Goal: Manage account settings

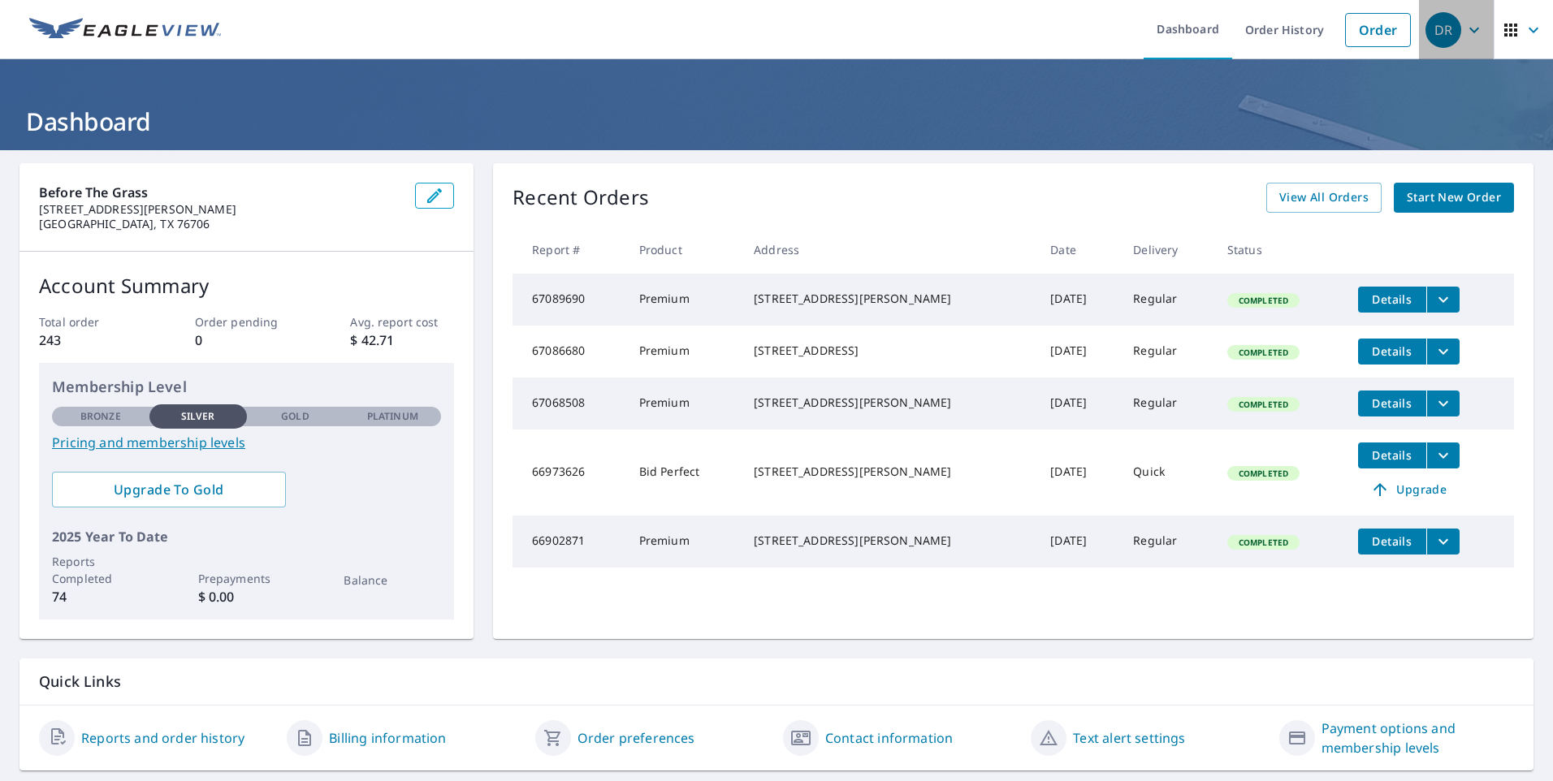
click at [1464, 31] on icon "button" at bounding box center [1473, 29] width 19 height 19
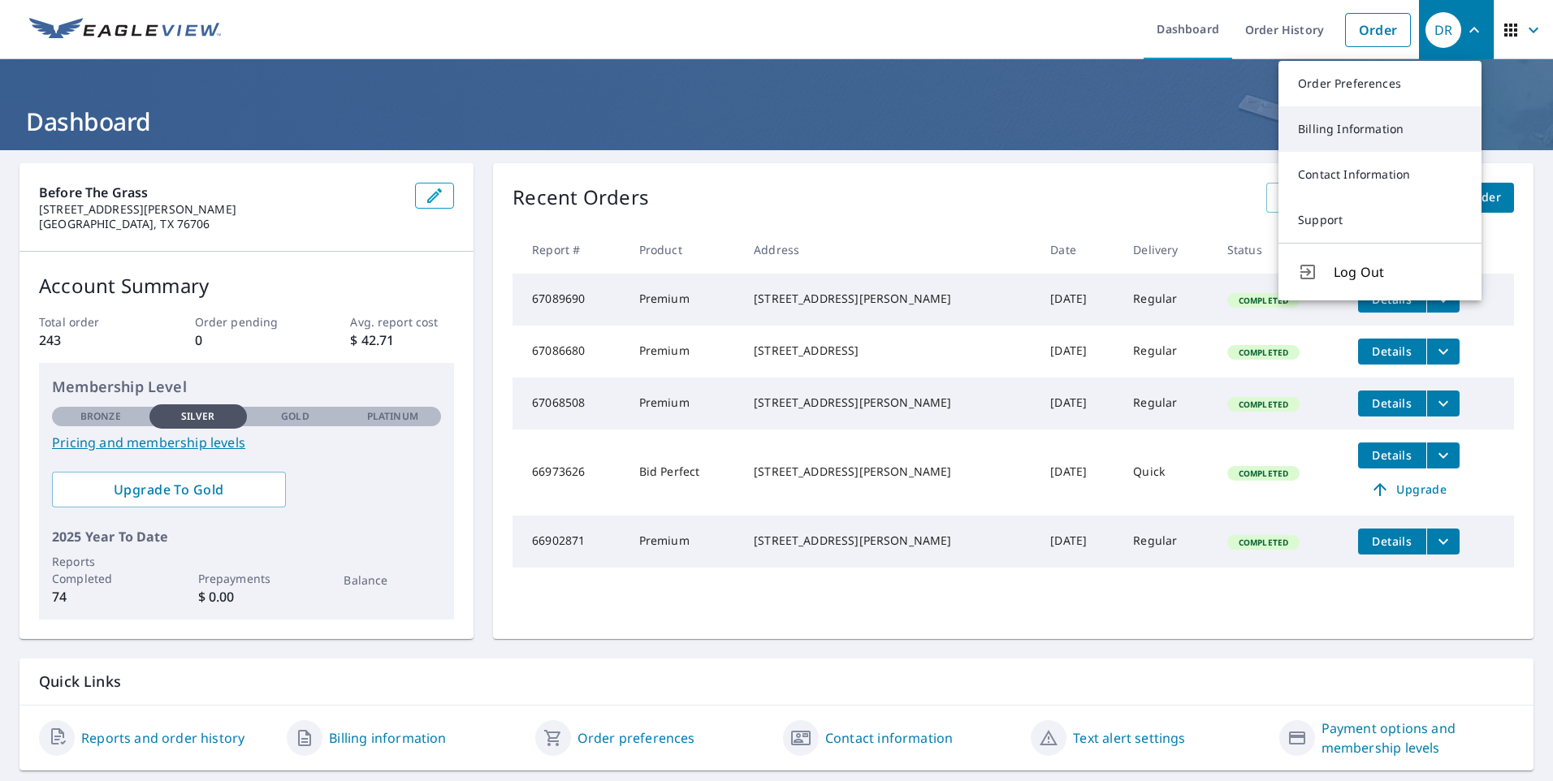
click at [1370, 132] on link "Billing Information" at bounding box center [1379, 128] width 203 height 45
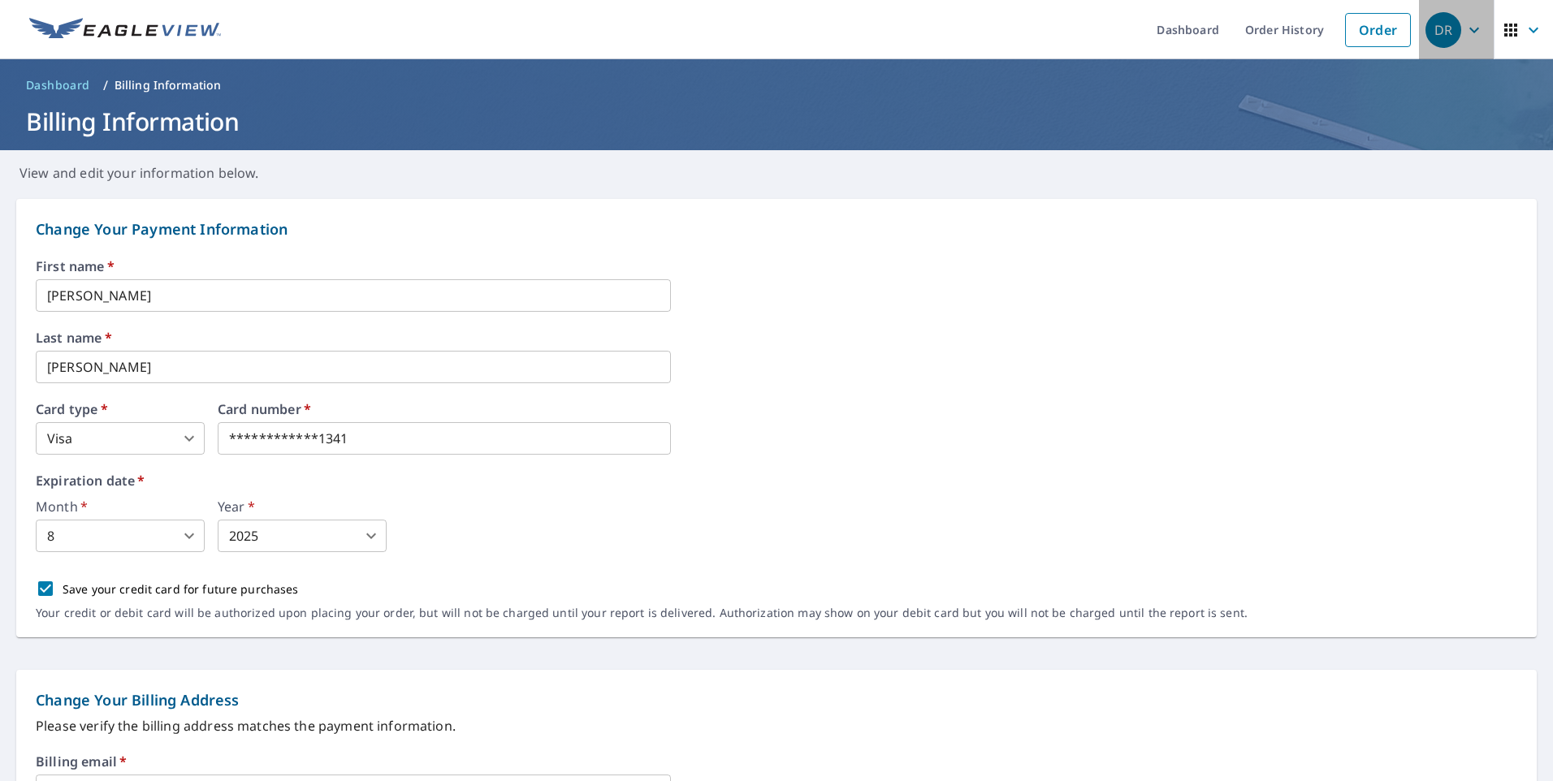
click at [1469, 29] on icon "button" at bounding box center [1474, 30] width 10 height 6
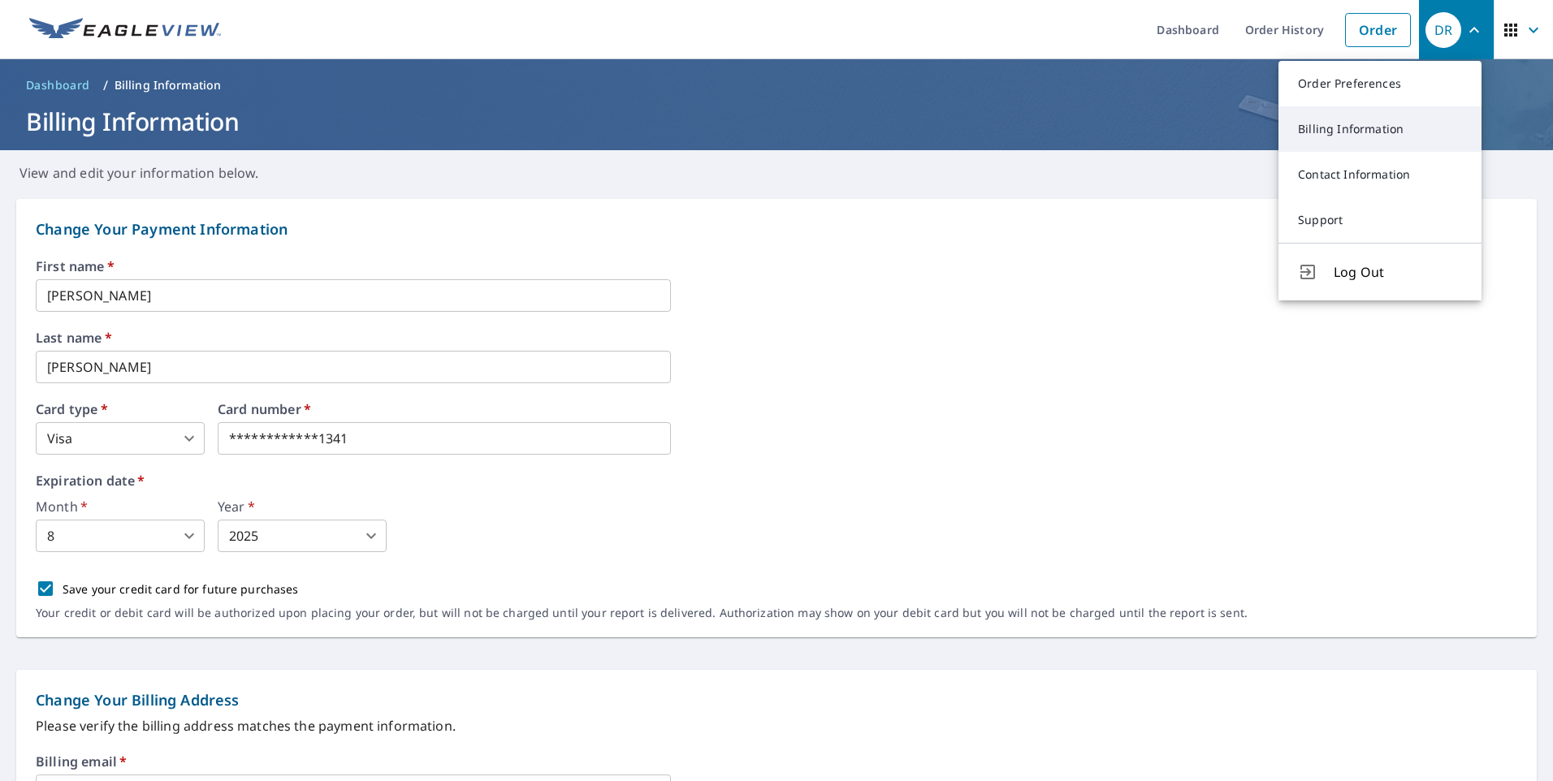
click at [1380, 119] on link "Billing Information" at bounding box center [1379, 128] width 203 height 45
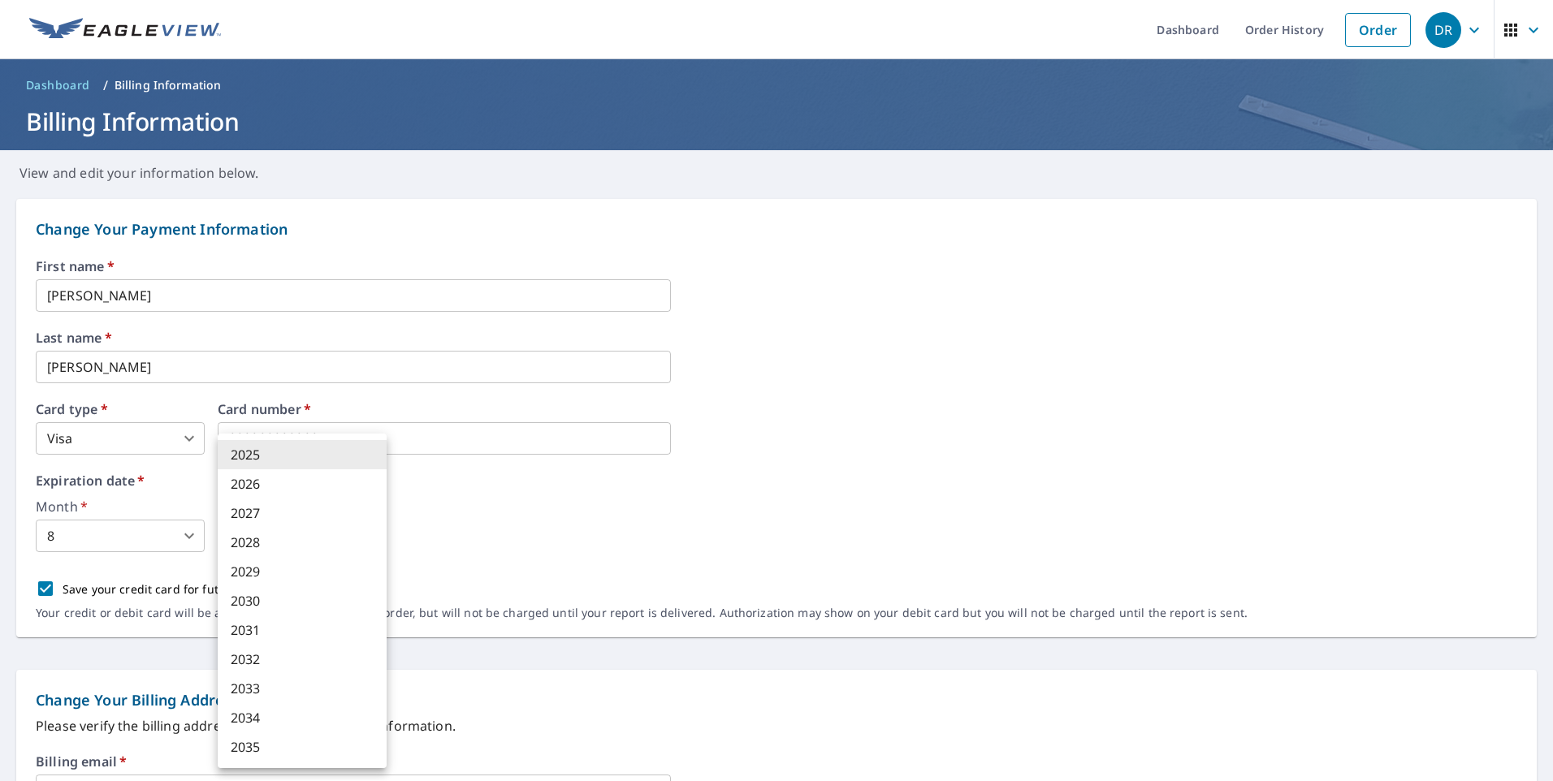
click at [378, 539] on body "**********" at bounding box center [776, 390] width 1553 height 781
click at [301, 515] on li "2027" at bounding box center [302, 513] width 169 height 29
type input "2027"
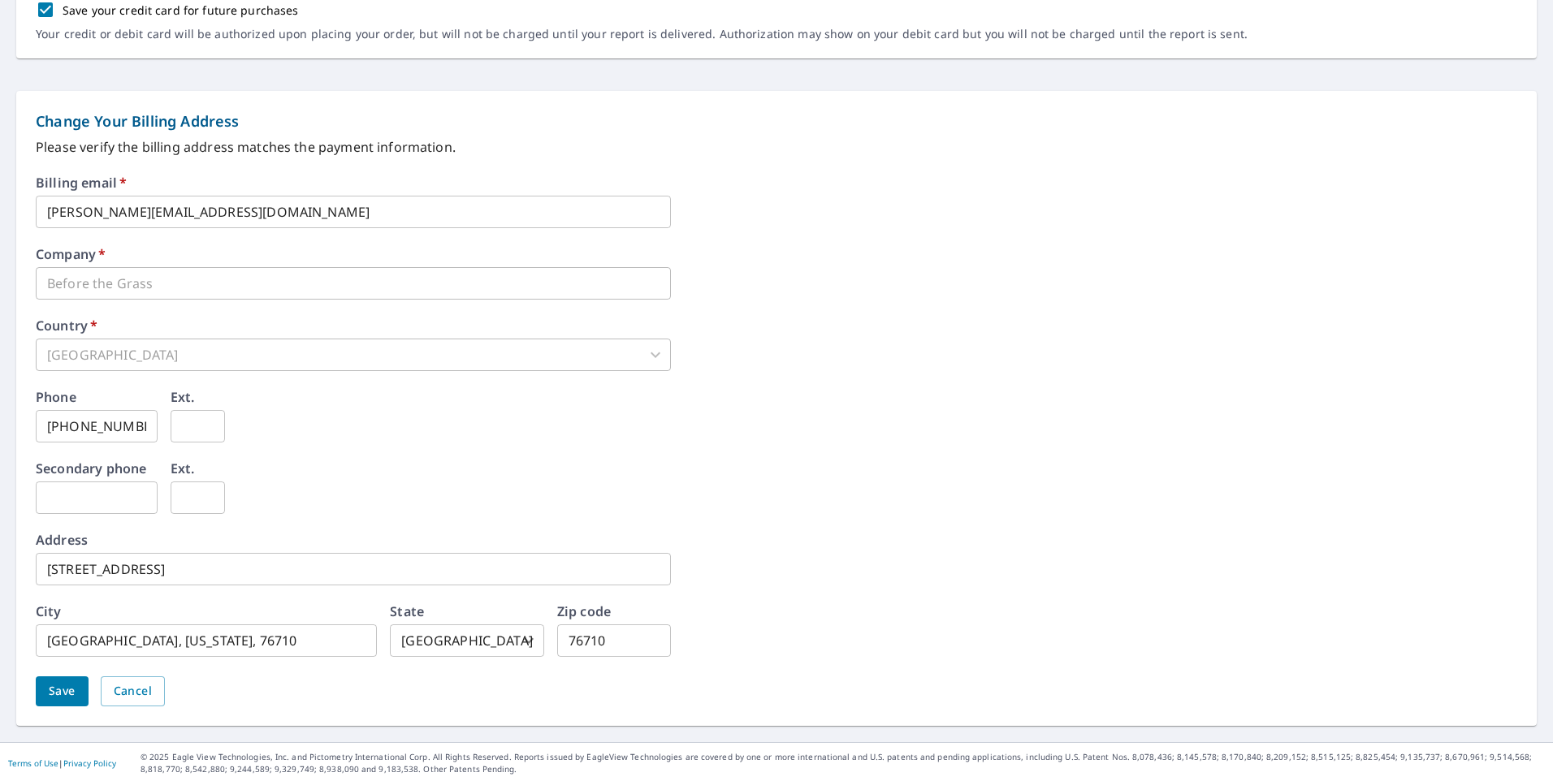
scroll to position [581, 0]
click at [61, 684] on span "Save" at bounding box center [62, 689] width 27 height 20
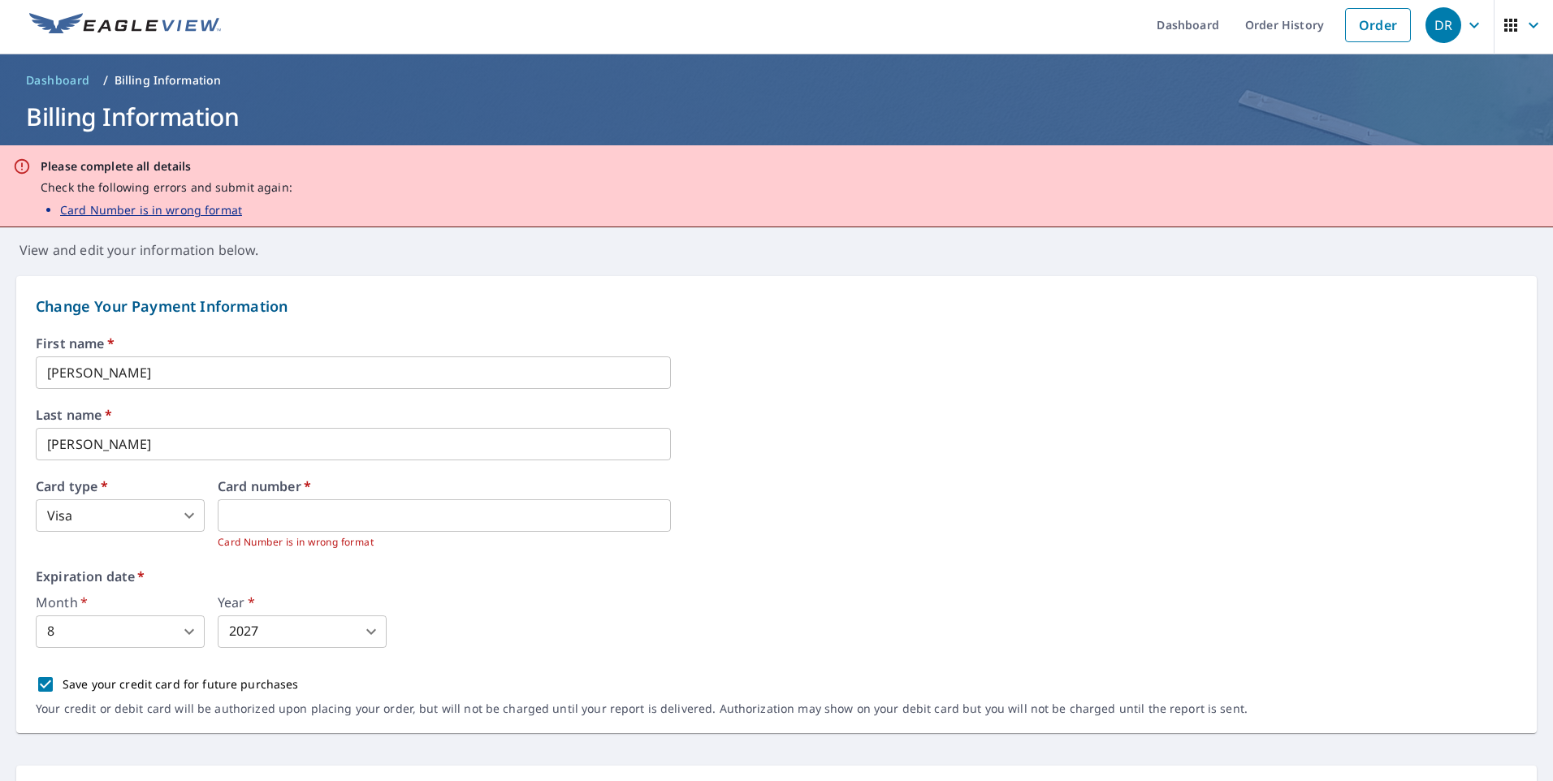
scroll to position [0, 0]
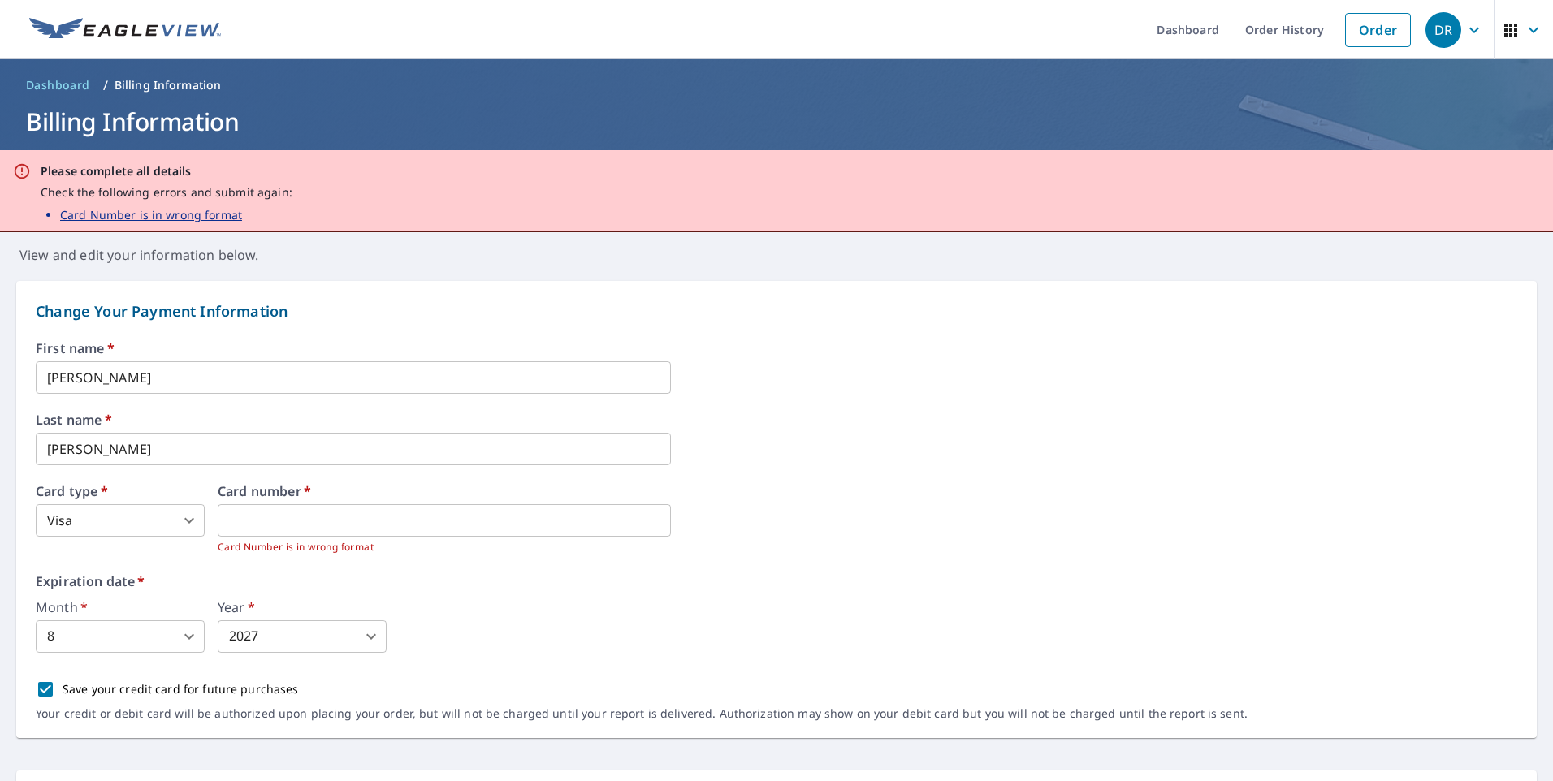
click at [186, 635] on body "DR DR Dashboard Order History Order DR Dashboard / Billing Information Billing …" at bounding box center [776, 390] width 1553 height 781
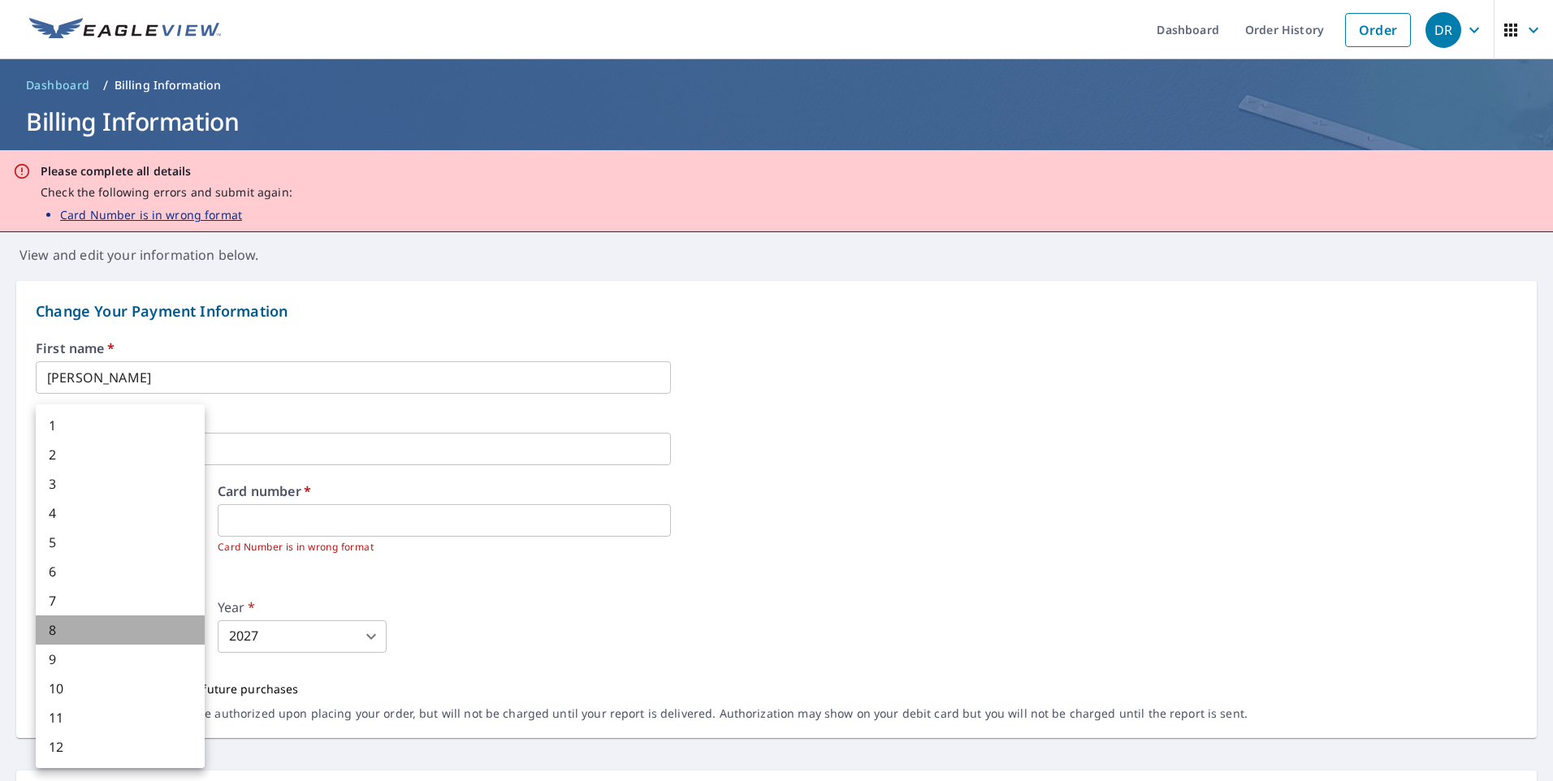
click at [82, 628] on li "8" at bounding box center [120, 630] width 169 height 29
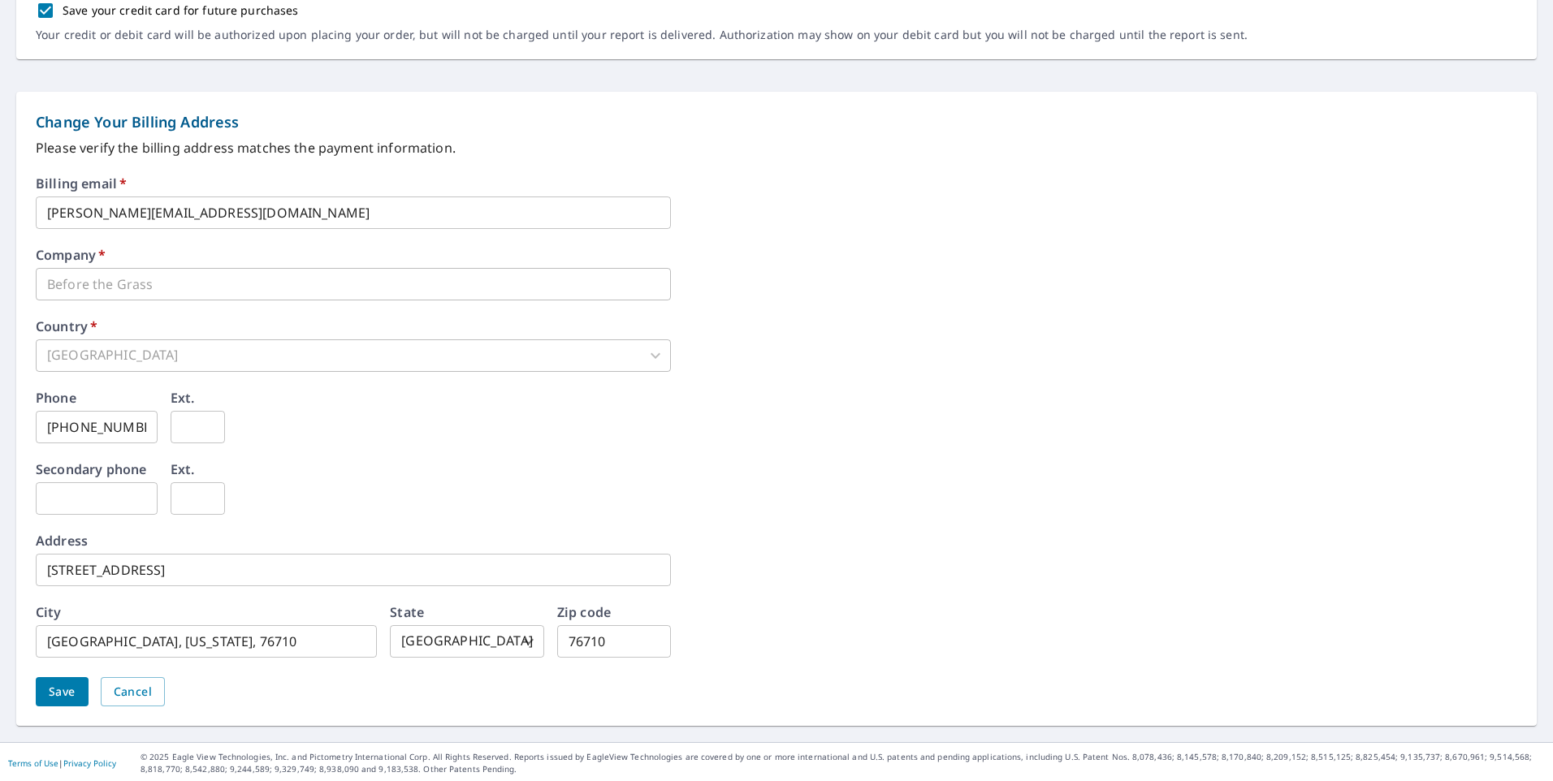
scroll to position [681, 0]
click at [48, 686] on button "Save" at bounding box center [62, 690] width 53 height 30
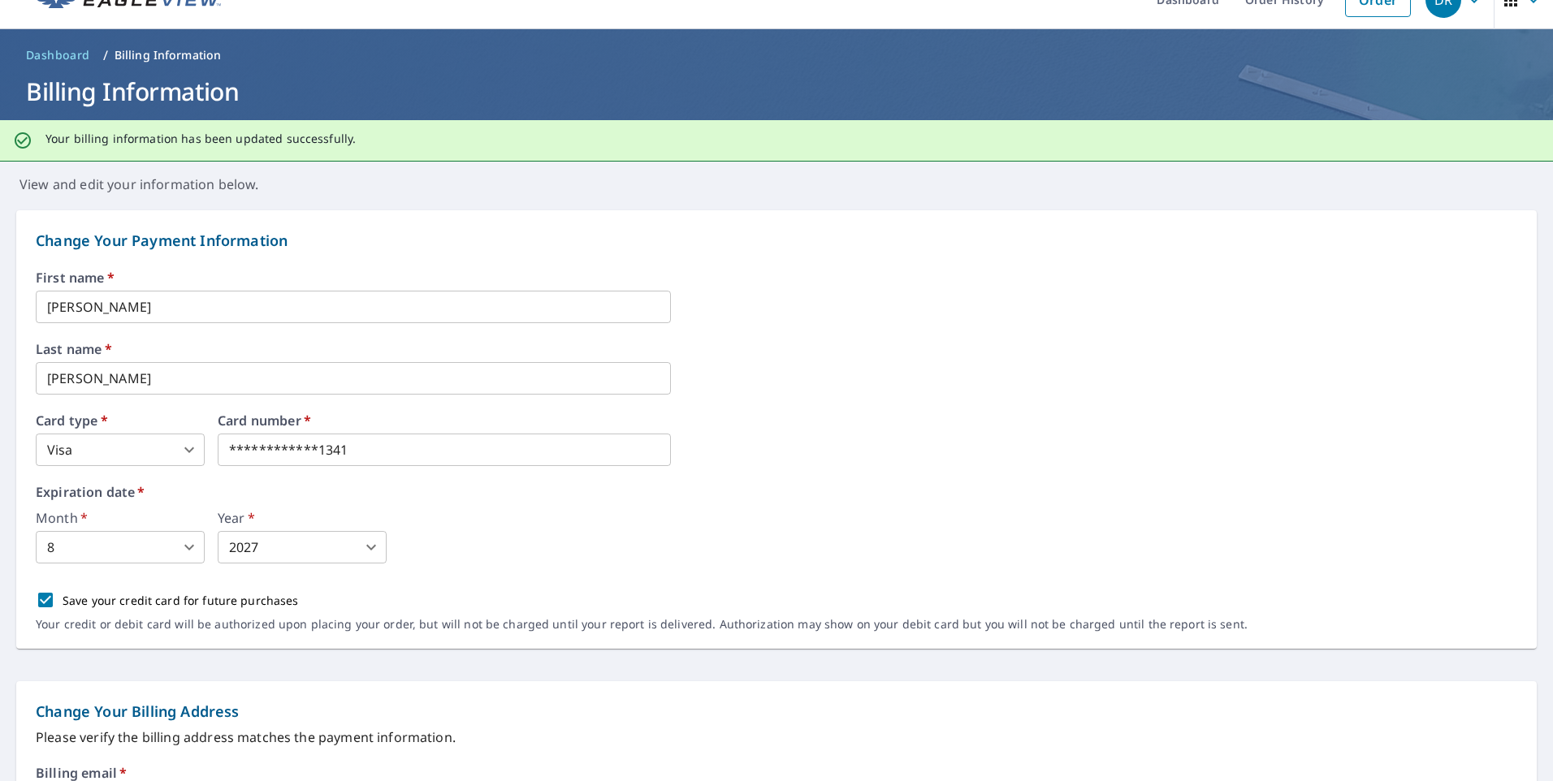
scroll to position [0, 0]
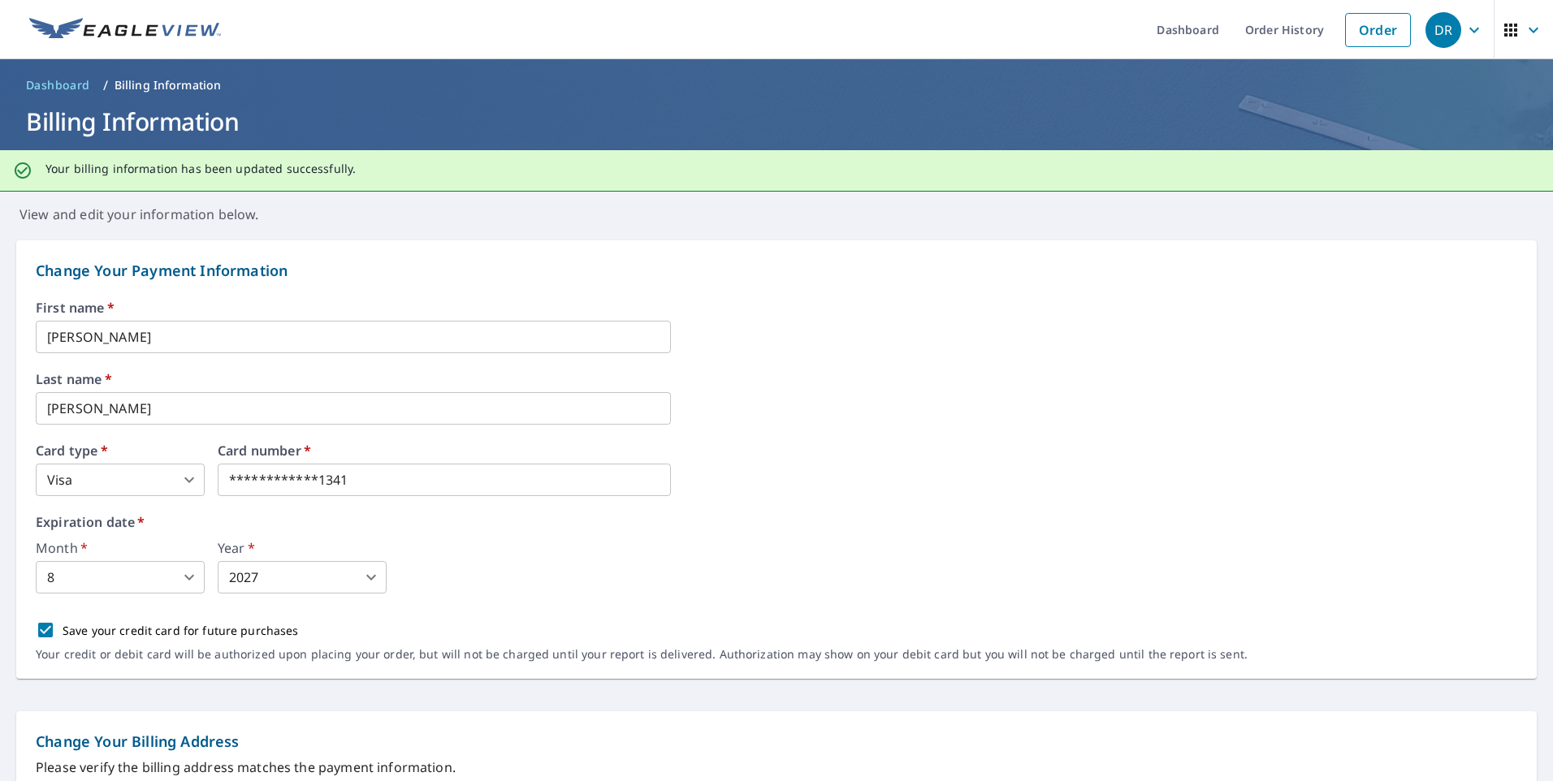
click at [1523, 33] on icon "button" at bounding box center [1532, 29] width 19 height 19
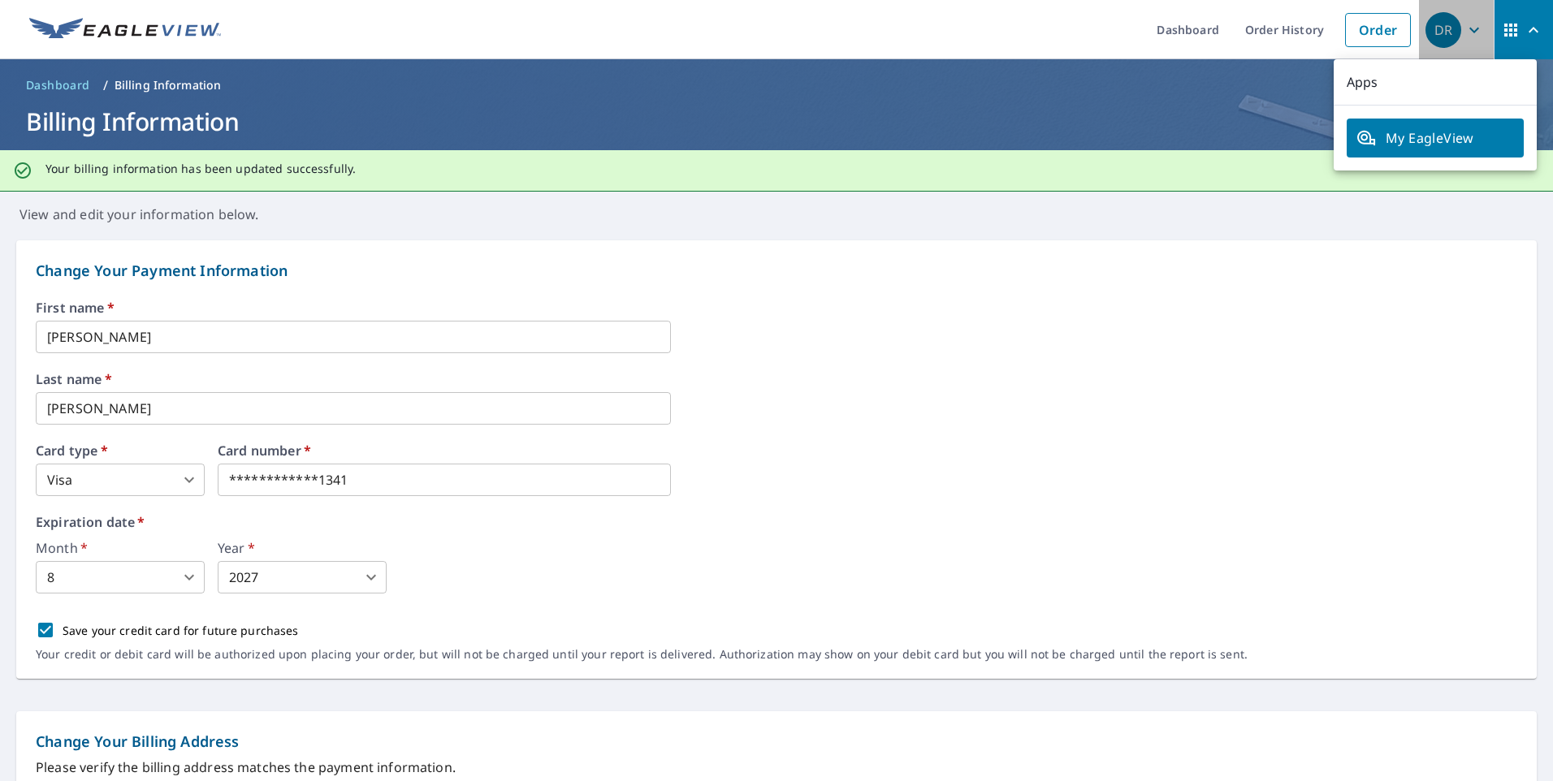
click at [1469, 30] on icon "button" at bounding box center [1474, 30] width 10 height 6
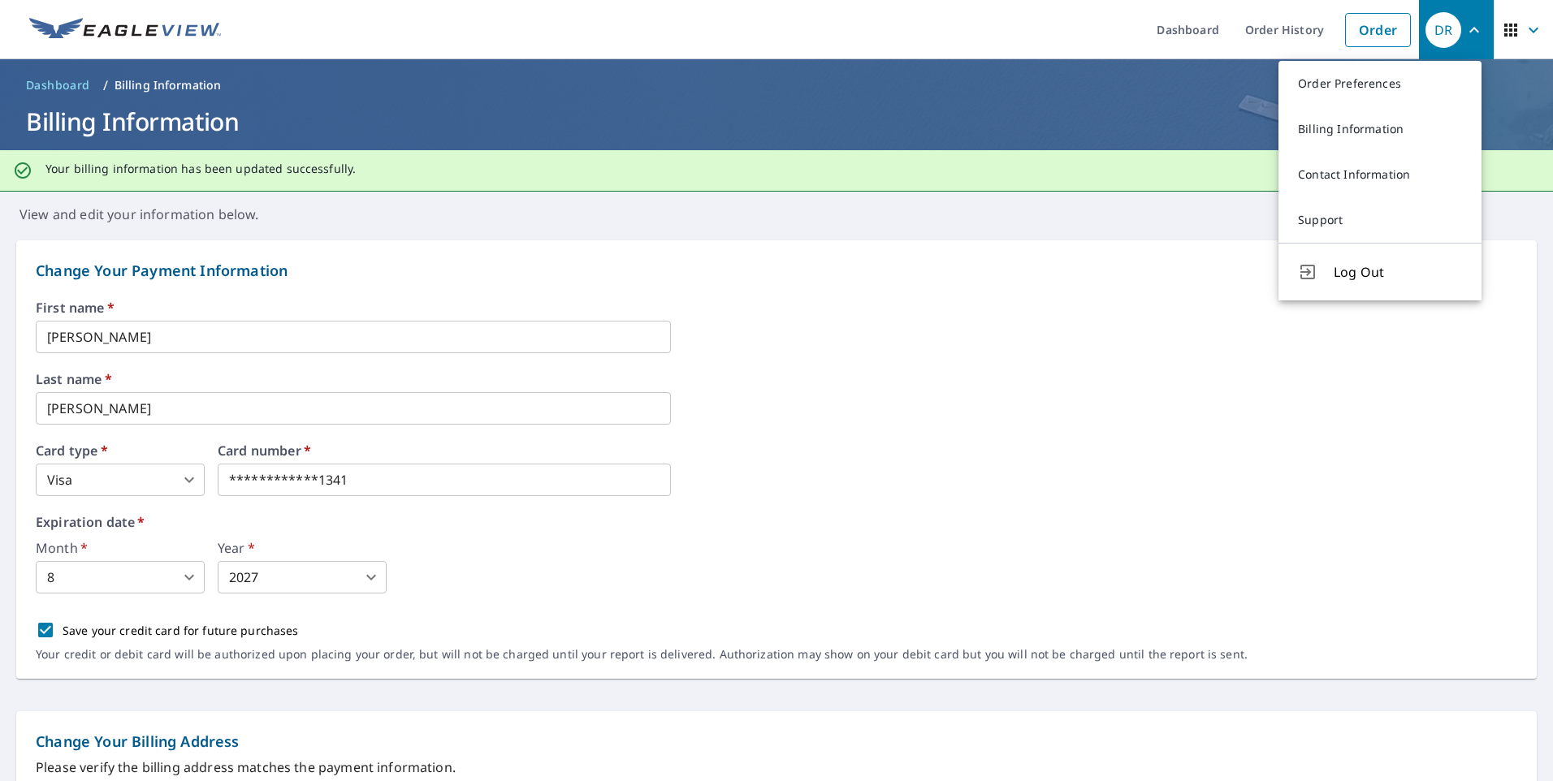
click at [1523, 28] on icon "button" at bounding box center [1532, 29] width 19 height 19
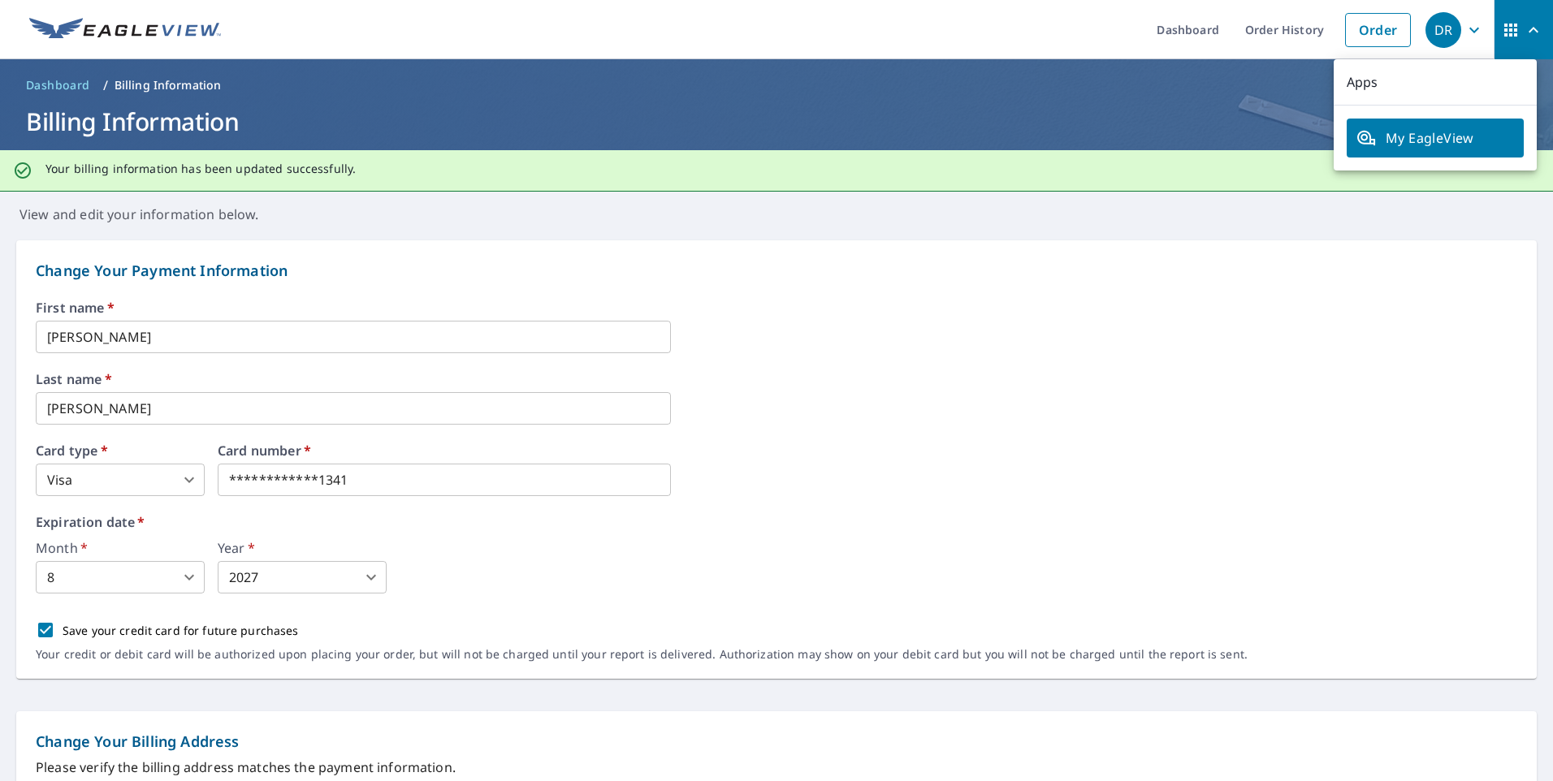
click at [1469, 31] on icon "button" at bounding box center [1474, 30] width 10 height 6
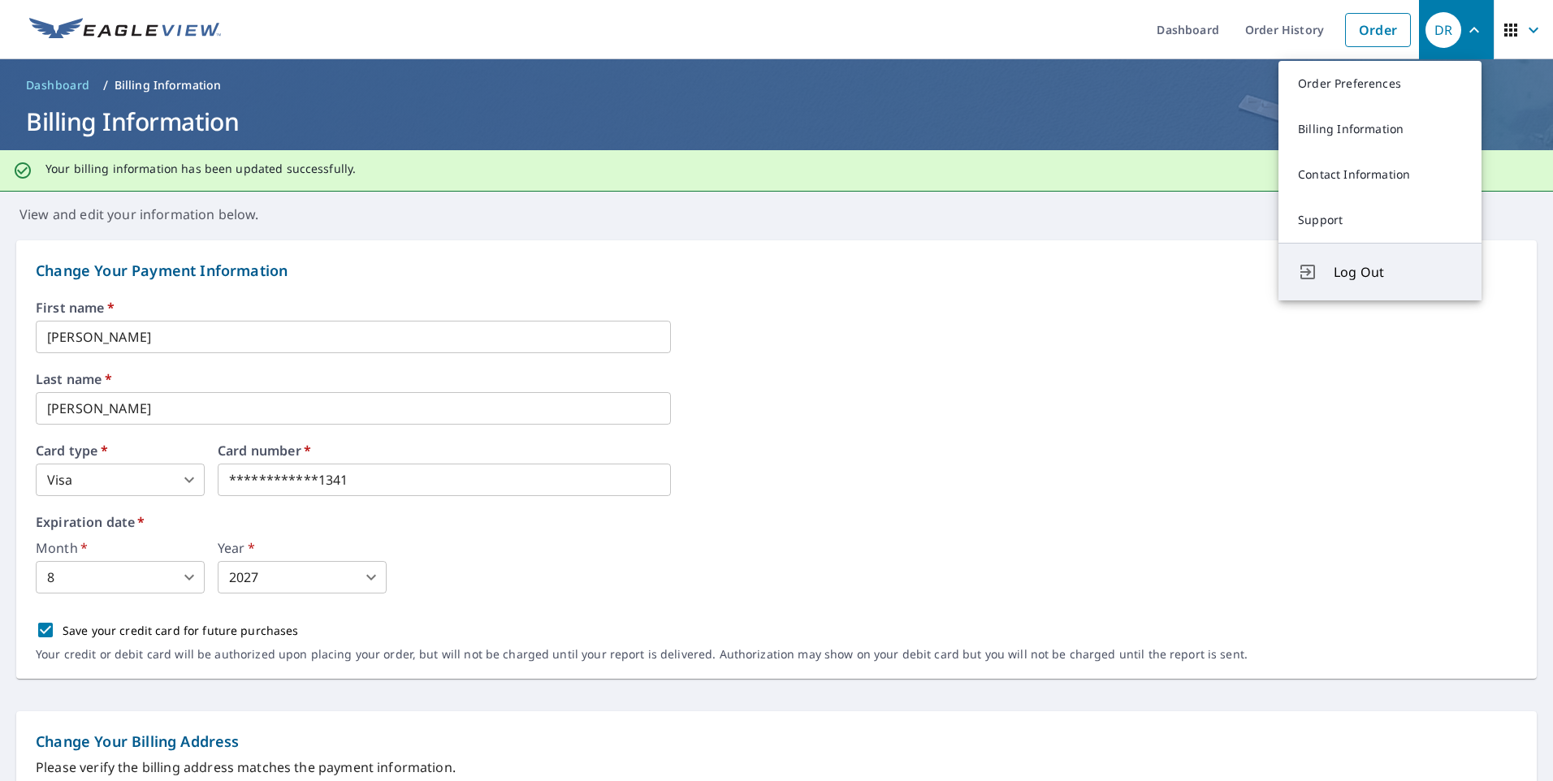
click at [1347, 276] on span "Log Out" at bounding box center [1397, 271] width 128 height 19
